Goal: Find specific page/section: Find specific page/section

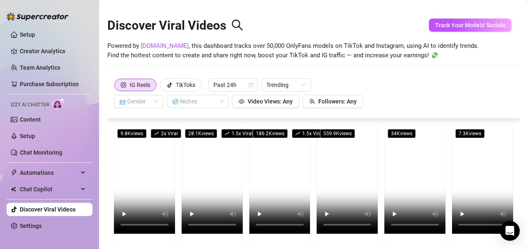
scroll to position [41, 0]
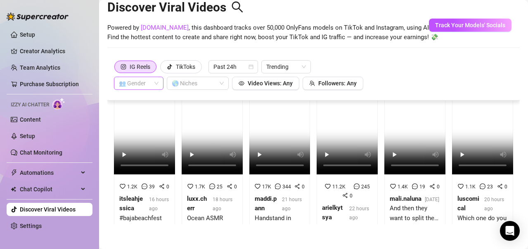
click at [152, 81] on span at bounding box center [139, 83] width 40 height 12
click at [143, 101] on div "👩 [DEMOGRAPHIC_DATA]" at bounding box center [139, 99] width 36 height 9
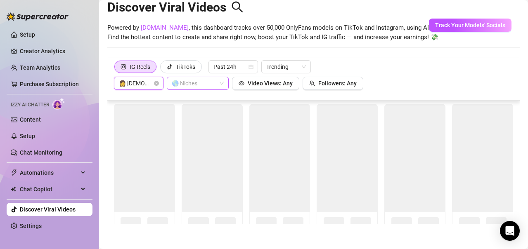
scroll to position [0, 0]
click at [208, 83] on div at bounding box center [194, 84] width 50 height 12
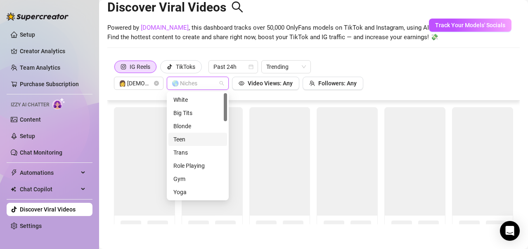
click at [195, 140] on div "Teen" at bounding box center [197, 139] width 49 height 9
click at [191, 179] on div "Gym" at bounding box center [197, 179] width 49 height 9
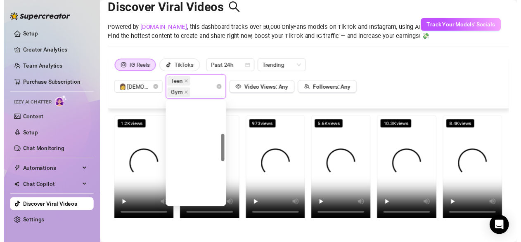
scroll to position [124, 0]
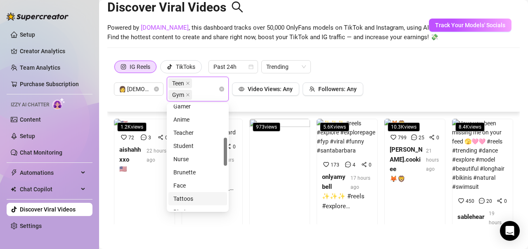
click at [195, 195] on div "Tattoos" at bounding box center [197, 199] width 49 height 9
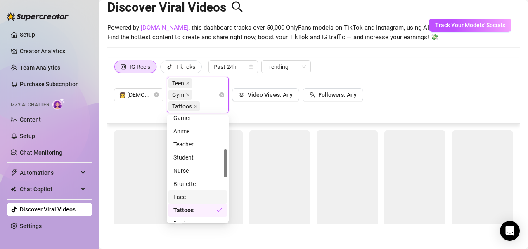
click at [190, 197] on div "Face" at bounding box center [197, 197] width 49 height 9
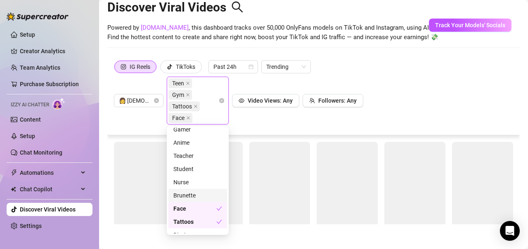
click at [189, 194] on div "Brunette" at bounding box center [197, 195] width 49 height 9
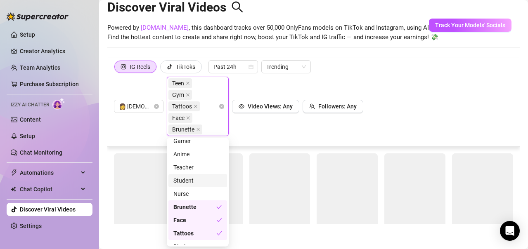
click at [191, 181] on div "Student" at bounding box center [197, 180] width 49 height 9
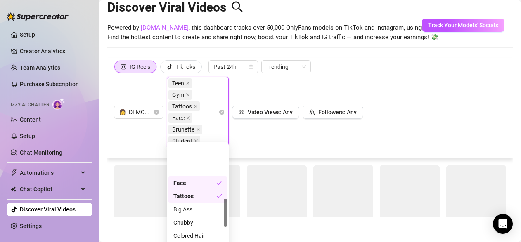
scroll to position [207, 0]
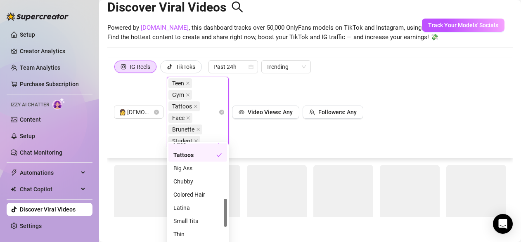
click at [200, 220] on div "Small Tits" at bounding box center [197, 221] width 49 height 9
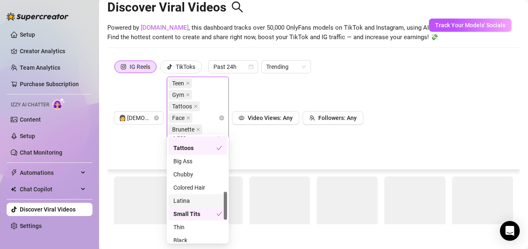
click at [188, 202] on div "Latina" at bounding box center [197, 201] width 49 height 9
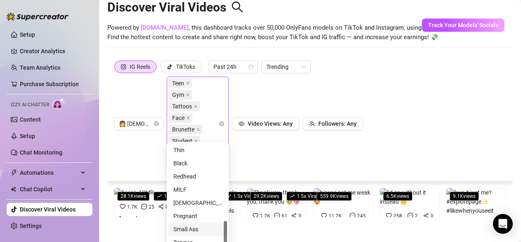
scroll to position [9, 0]
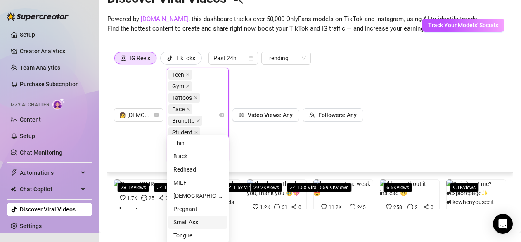
click at [193, 221] on div "Small Ass" at bounding box center [197, 222] width 49 height 9
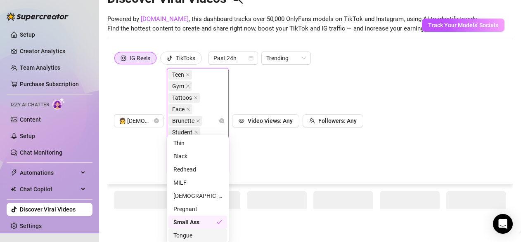
drag, startPoint x: 191, startPoint y: 234, endPoint x: 212, endPoint y: 178, distance: 60.0
click at [191, 234] on div "Tongue" at bounding box center [197, 235] width 49 height 9
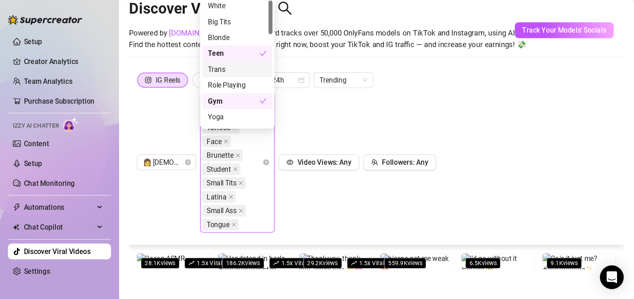
scroll to position [0, 0]
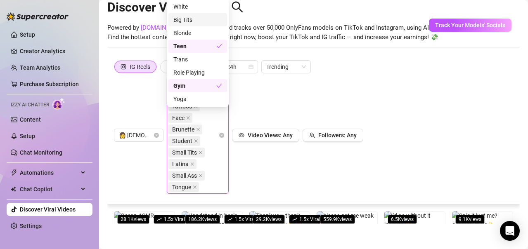
click at [458, 81] on div "IG Reels TikToks Past 24h Trending 👩 [DEMOGRAPHIC_DATA] Teen Gym Tattoos Face B…" at bounding box center [313, 127] width 399 height 134
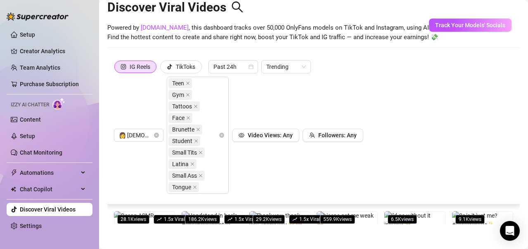
click at [392, 140] on div "IG Reels TikToks Past 24h Trending 👩 [DEMOGRAPHIC_DATA] Teen Gym Tattoos Face B…" at bounding box center [313, 127] width 399 height 134
